Goal: Task Accomplishment & Management: Manage account settings

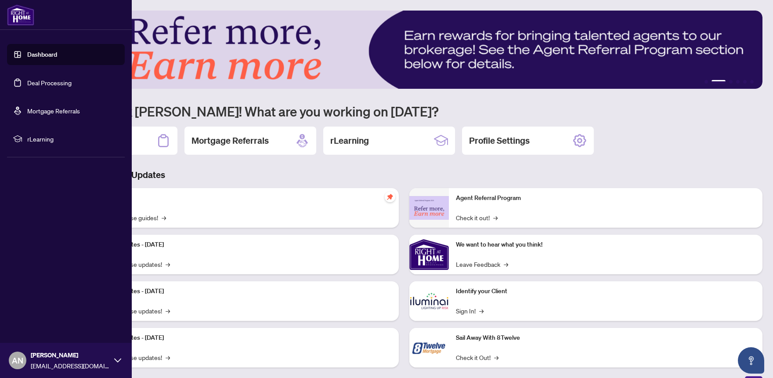
click at [42, 86] on link "Deal Processing" at bounding box center [49, 83] width 44 height 8
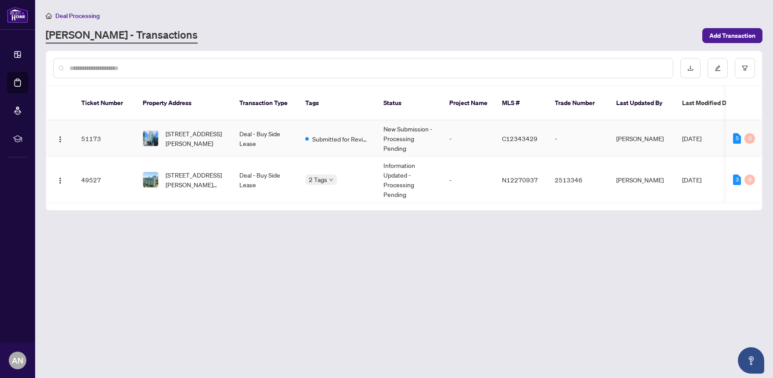
click at [329, 135] on td "Submitted for Review" at bounding box center [337, 138] width 78 height 36
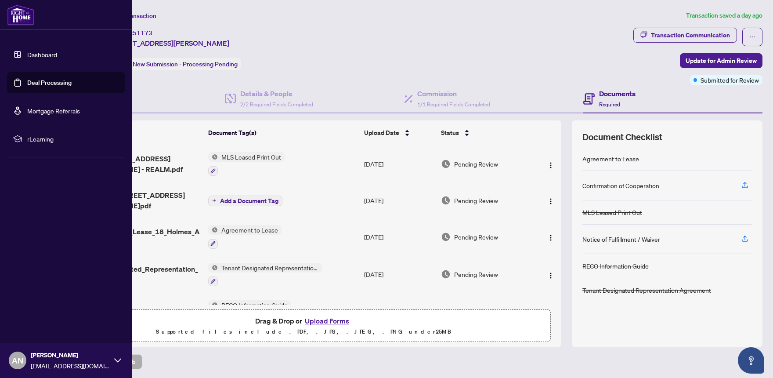
click at [52, 87] on link "Deal Processing" at bounding box center [49, 83] width 44 height 8
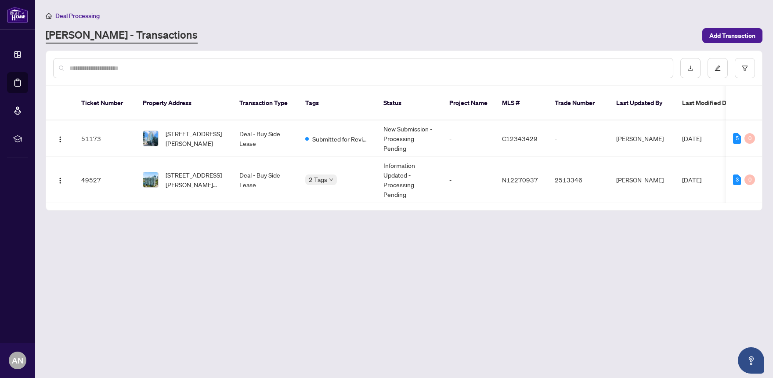
click at [292, 213] on main "Deal Processing RAHR - Transactions Add Transaction Ticket Number Property Addr…" at bounding box center [404, 189] width 738 height 378
